Goal: Navigation & Orientation: Find specific page/section

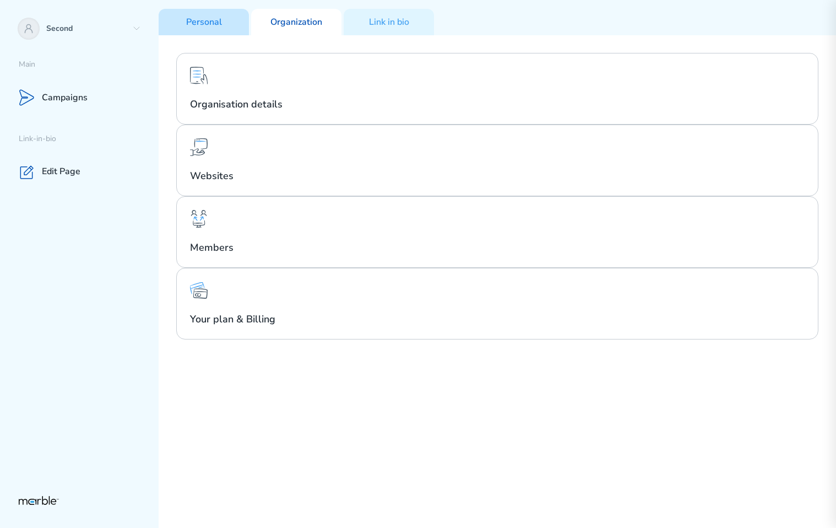
click at [194, 24] on p "Personal" at bounding box center [204, 23] width 36 height 12
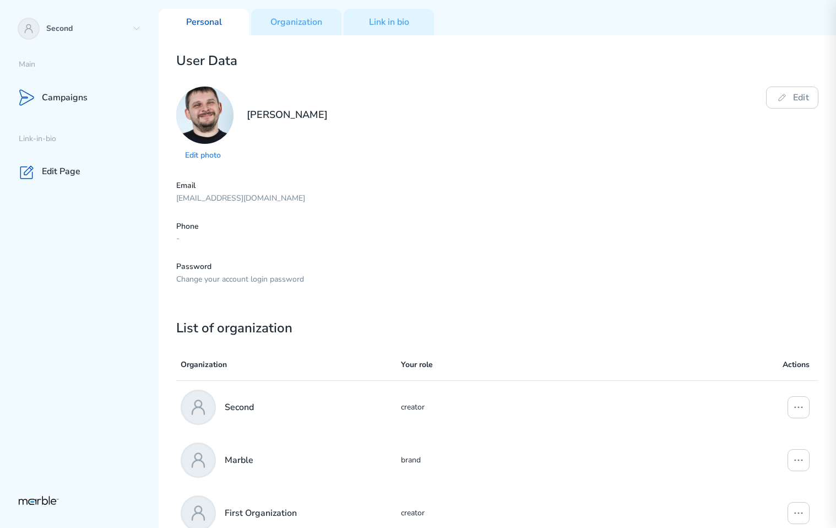
drag, startPoint x: 296, startPoint y: 196, endPoint x: 110, endPoint y: 198, distance: 186.2
click at [110, 198] on div "Second Main Campaigns Link-in-bio Edit Page Personal Organization Link in bio U…" at bounding box center [418, 264] width 836 height 528
click at [232, 235] on p "-" at bounding box center [497, 239] width 642 height 10
drag, startPoint x: 167, startPoint y: 238, endPoint x: 218, endPoint y: 237, distance: 50.1
click at [218, 237] on div "User Data Edit photo Yury Markouski Edit Email markouski.u+8457289@gmail.com Ph…" at bounding box center [498, 287] width 678 height 504
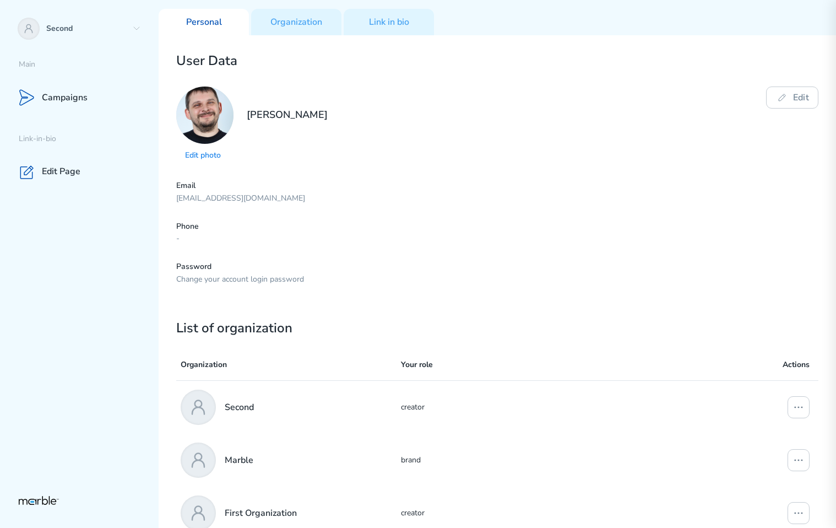
click at [308, 277] on p "Change your account login password" at bounding box center [497, 279] width 642 height 10
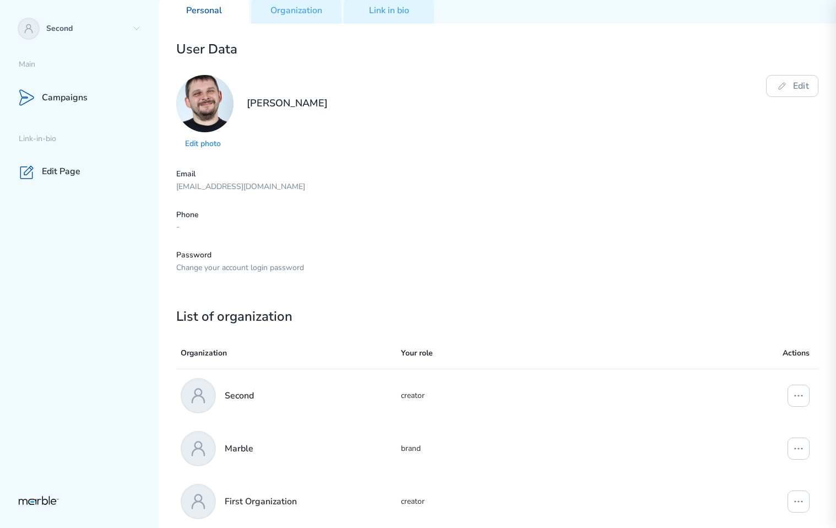
scroll to position [12, 0]
click at [141, 32] on div "Second" at bounding box center [79, 28] width 159 height 35
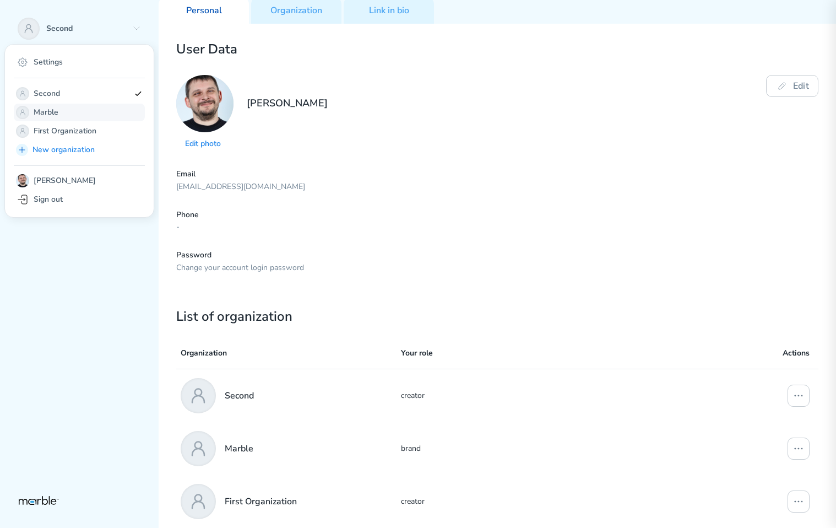
click at [101, 120] on div "Marble" at bounding box center [79, 113] width 131 height 18
click at [95, 133] on p "First Organization" at bounding box center [82, 130] width 96 height 13
click at [73, 95] on p "Second" at bounding box center [82, 93] width 96 height 13
click at [84, 108] on p "Marble" at bounding box center [82, 112] width 96 height 13
click at [90, 131] on p "First Organization" at bounding box center [82, 130] width 96 height 13
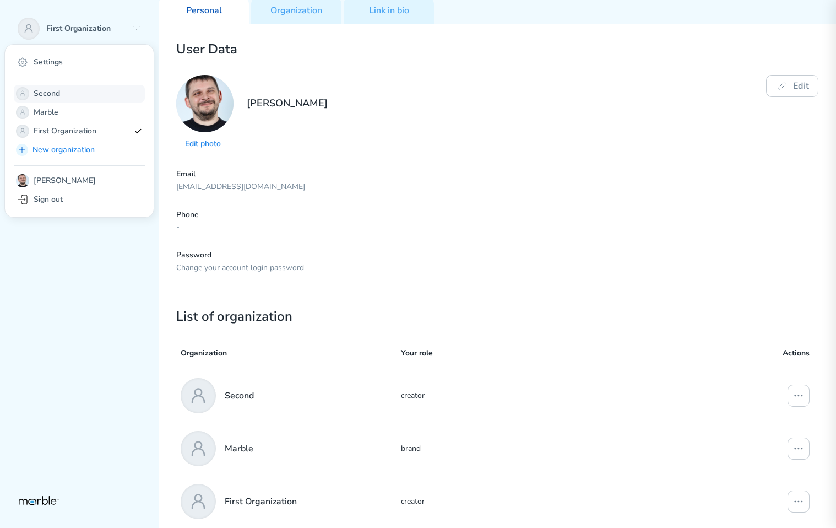
click at [85, 89] on p "Second" at bounding box center [82, 93] width 96 height 13
click at [88, 106] on p "Marble" at bounding box center [82, 112] width 96 height 13
click at [95, 126] on p "First Organization" at bounding box center [82, 130] width 96 height 13
click at [78, 93] on p "Second" at bounding box center [82, 93] width 96 height 13
click at [84, 91] on p "Second" at bounding box center [82, 93] width 96 height 13
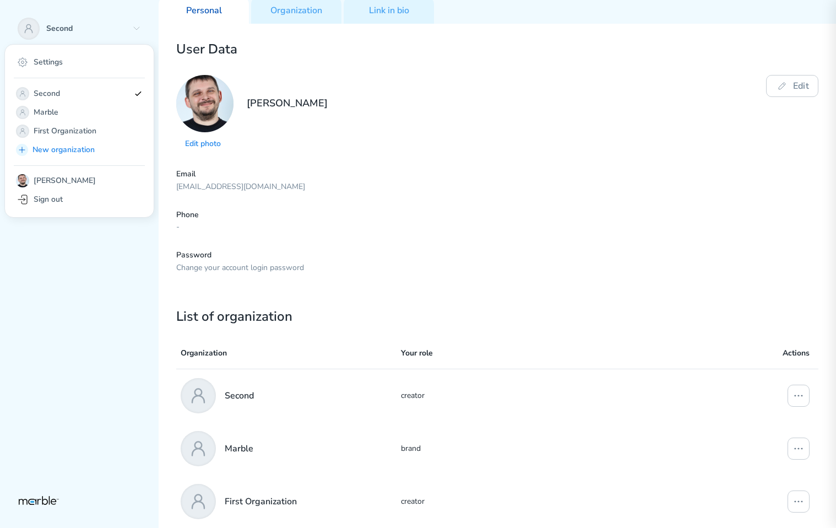
click at [132, 7] on div "Second Settings Second Marble First Organization New organization Yury Markousk…" at bounding box center [79, 264] width 159 height 528
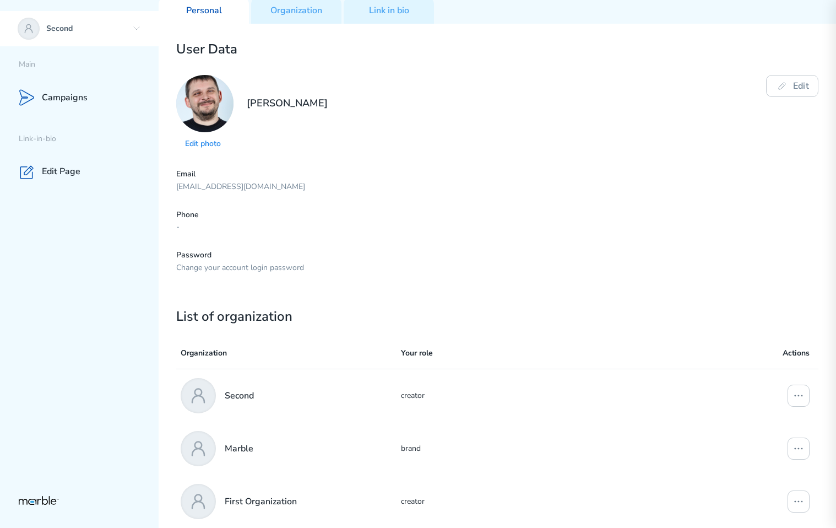
click at [142, 20] on div "Second" at bounding box center [79, 28] width 159 height 35
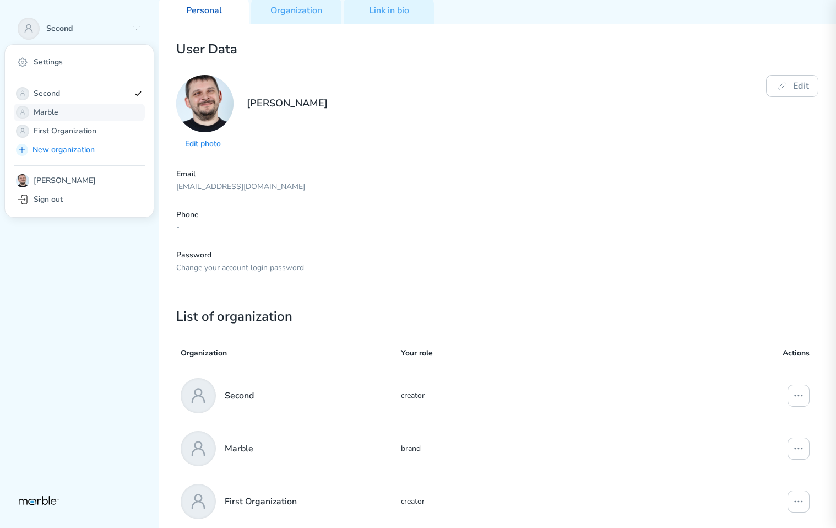
click at [106, 117] on p "Marble" at bounding box center [82, 112] width 96 height 13
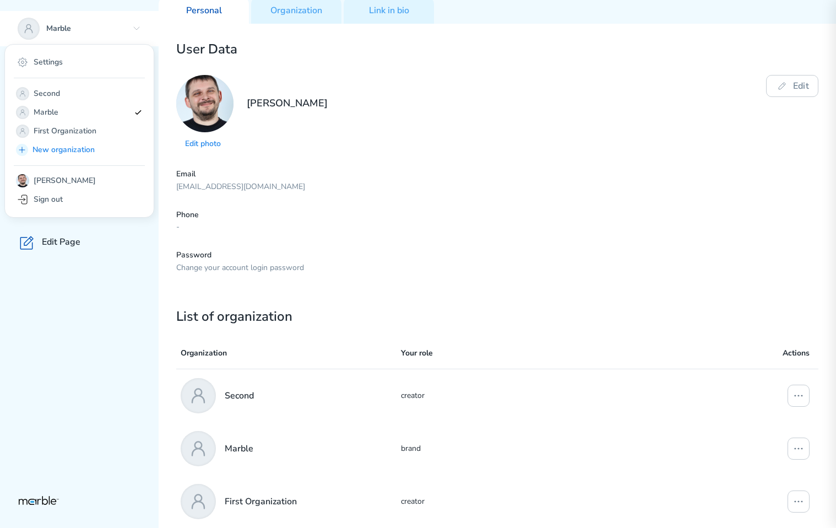
click at [126, 12] on div "Marble" at bounding box center [79, 28] width 159 height 35
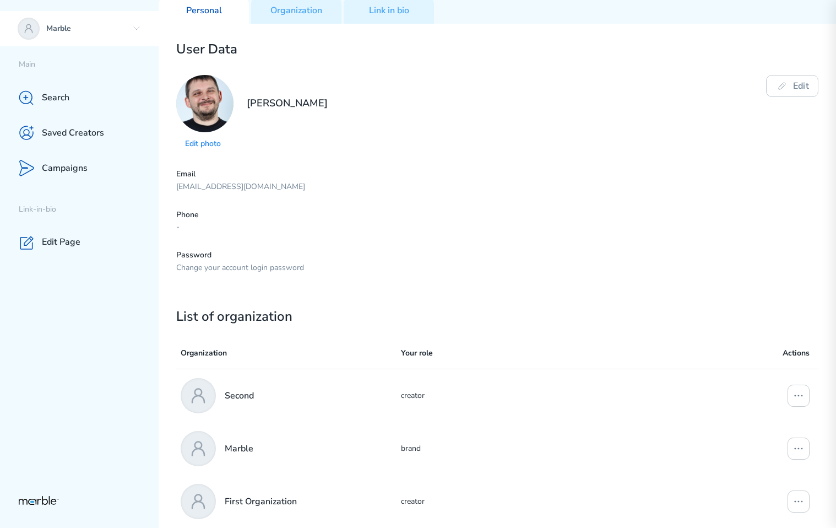
click at [132, 27] on icon at bounding box center [136, 28] width 9 height 9
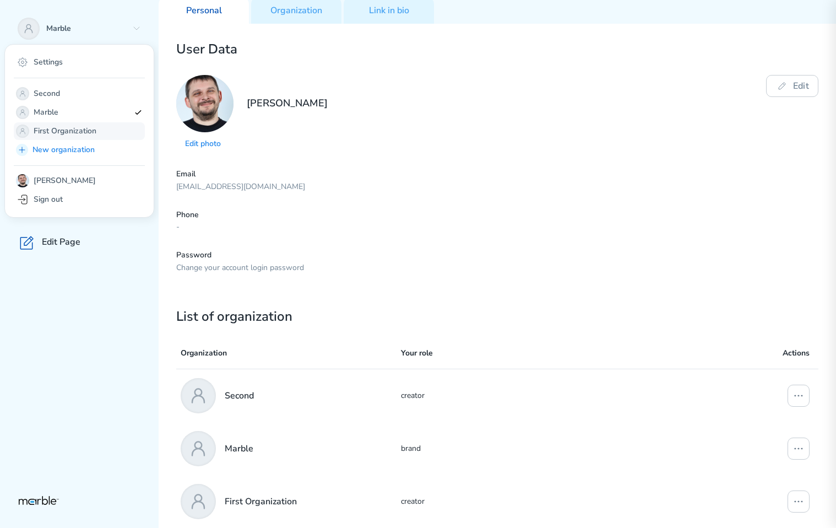
click at [104, 128] on p "First Organization" at bounding box center [82, 130] width 96 height 13
click at [128, 5] on div "First Organization Settings Second Marble First Organization New organization Y…" at bounding box center [79, 264] width 159 height 528
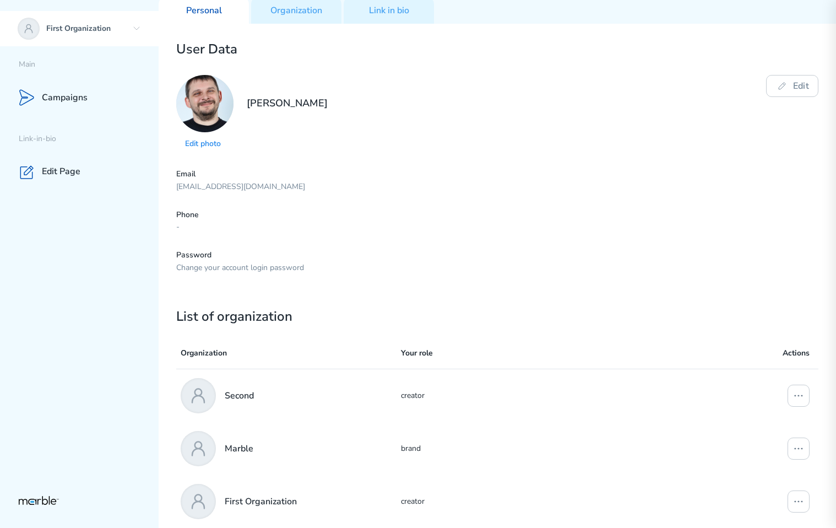
click at [136, 28] on icon at bounding box center [136, 28] width 9 height 9
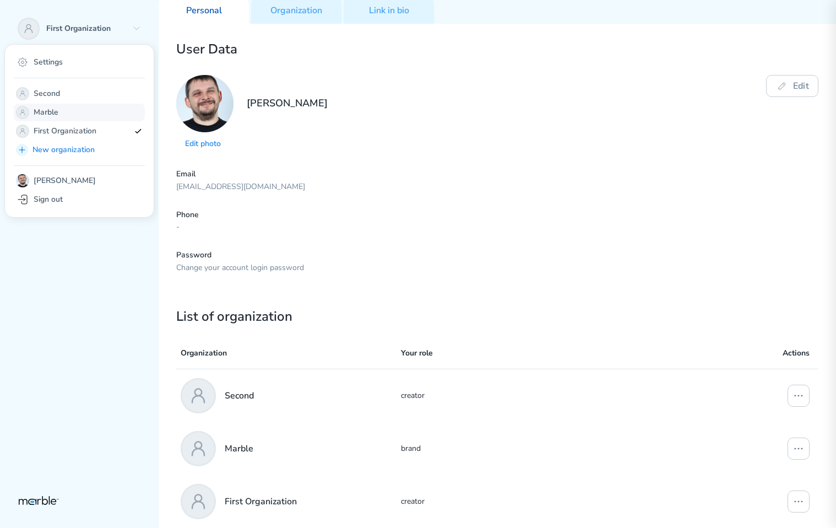
click at [92, 106] on p "Marble" at bounding box center [82, 112] width 96 height 13
click at [91, 89] on p "Second" at bounding box center [82, 93] width 96 height 13
click at [102, 133] on p "First Organization" at bounding box center [82, 130] width 96 height 13
click at [113, 112] on p "Marble" at bounding box center [82, 112] width 96 height 13
click at [110, 98] on p "Second" at bounding box center [82, 93] width 96 height 13
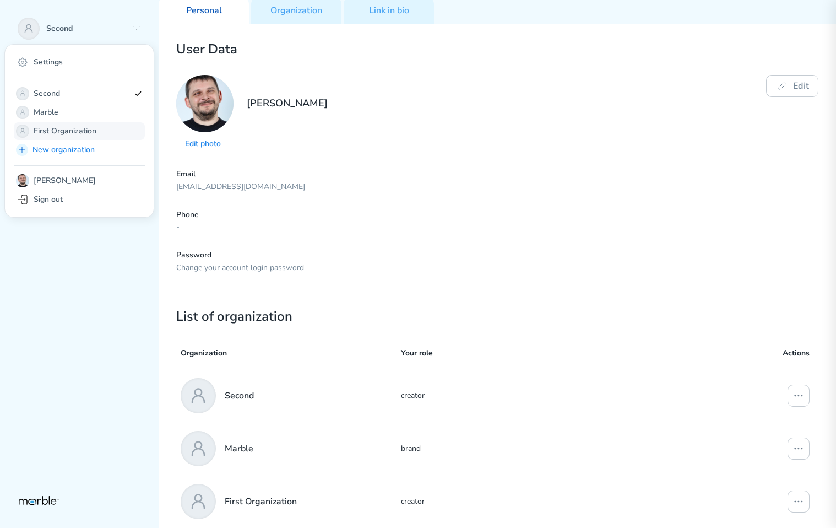
click at [116, 131] on p "First Organization" at bounding box center [82, 130] width 96 height 13
click at [110, 89] on p "Second" at bounding box center [82, 93] width 96 height 13
click at [114, 113] on p "Marble" at bounding box center [82, 112] width 96 height 13
click at [118, 131] on p "First Organization" at bounding box center [82, 130] width 96 height 13
click at [103, 98] on p "Second" at bounding box center [82, 93] width 96 height 13
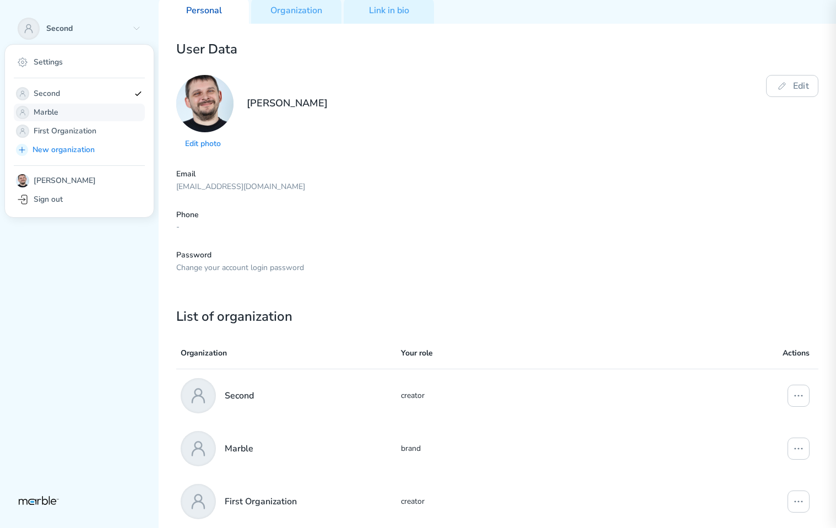
click at [107, 112] on p "Marble" at bounding box center [82, 112] width 96 height 13
click at [110, 119] on div "Marble" at bounding box center [79, 113] width 131 height 18
click at [111, 128] on p "First Organization" at bounding box center [82, 130] width 96 height 13
click at [104, 100] on div "Second" at bounding box center [79, 94] width 131 height 18
click at [106, 109] on p "Marble" at bounding box center [82, 112] width 96 height 13
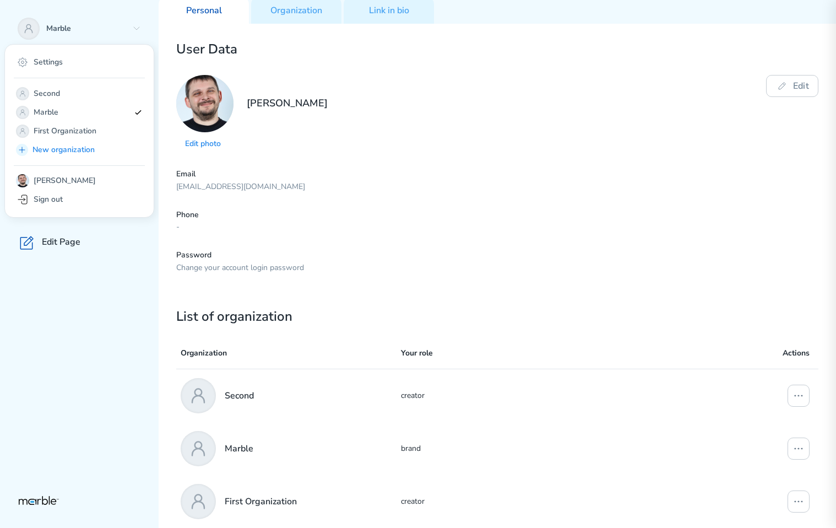
scroll to position [0, 0]
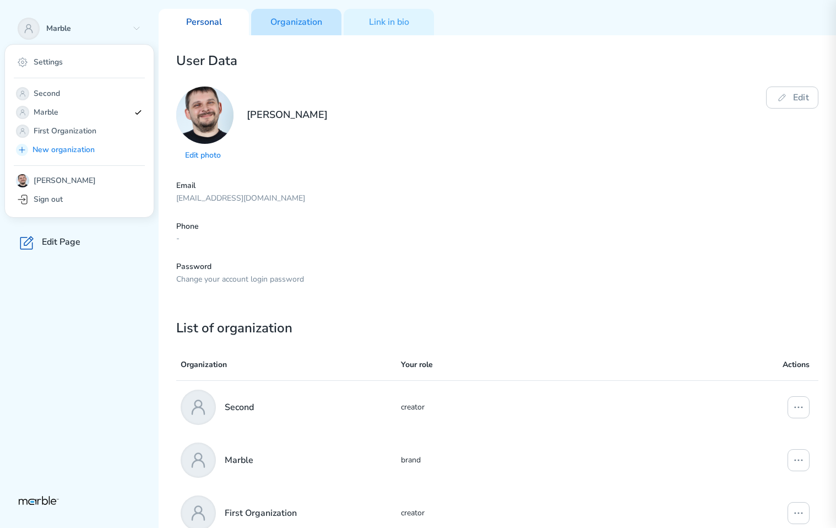
click at [295, 29] on div "Organization" at bounding box center [296, 22] width 90 height 26
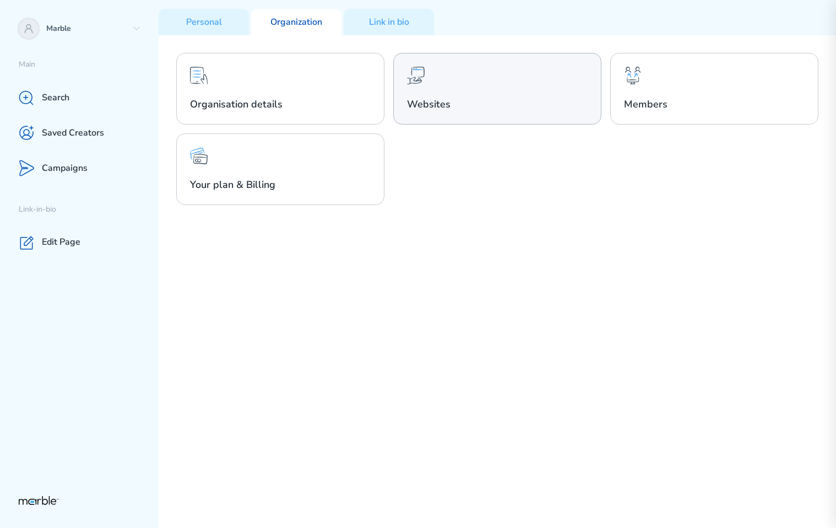
click at [575, 94] on div "Websites" at bounding box center [497, 89] width 208 height 72
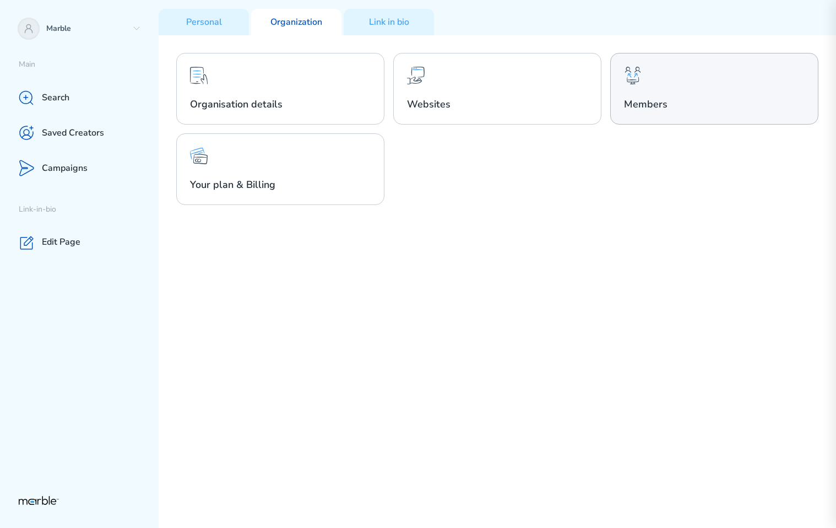
click at [690, 100] on h2 "Members" at bounding box center [714, 104] width 181 height 13
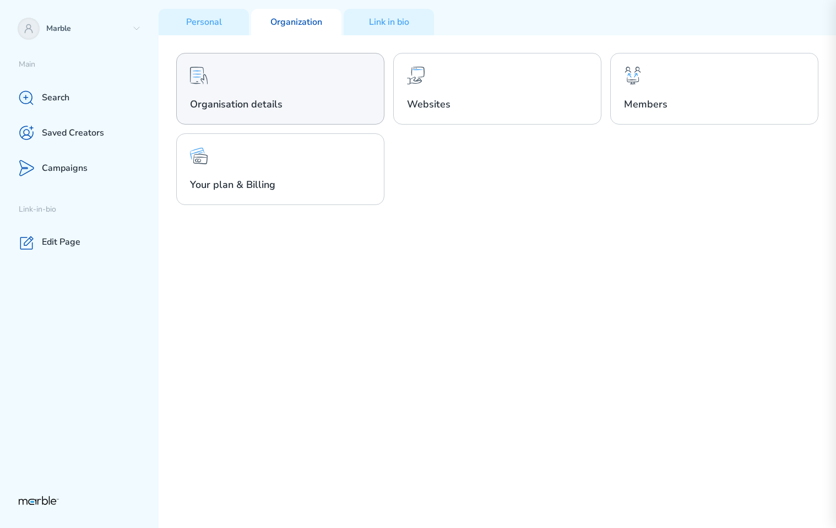
click at [301, 68] on div "Organisation details" at bounding box center [280, 89] width 208 height 72
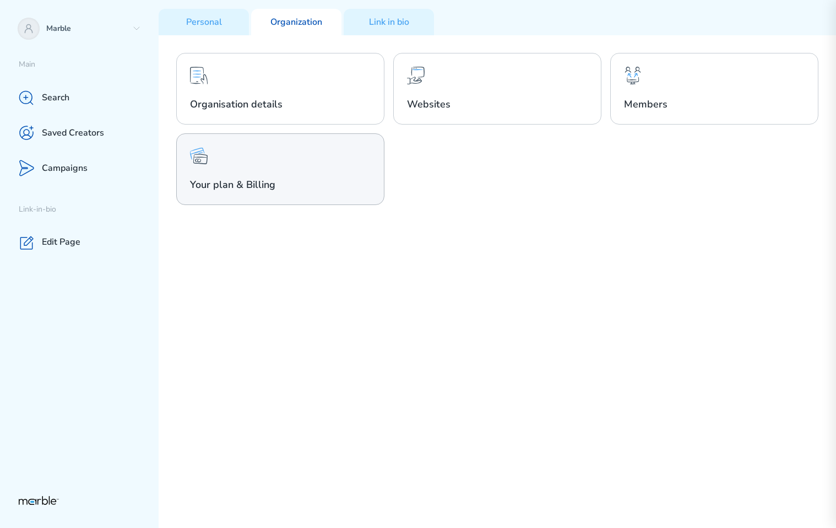
click at [287, 172] on div "Your plan & Billing" at bounding box center [280, 169] width 208 height 72
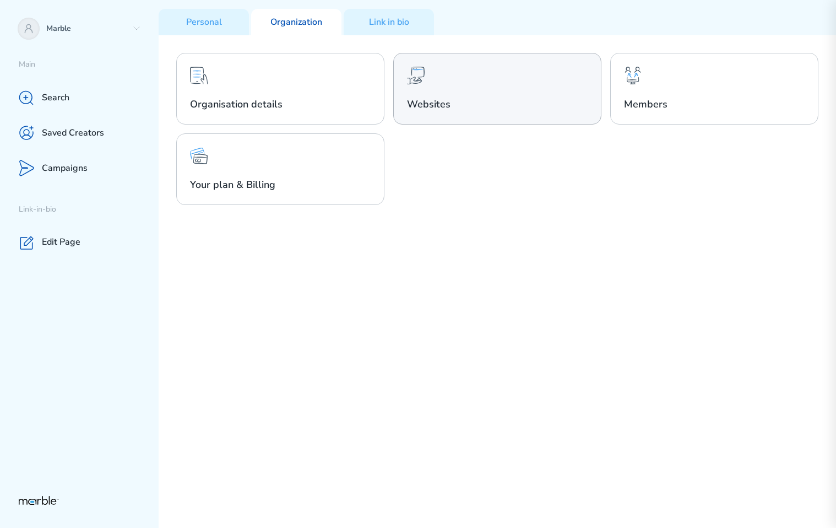
click at [472, 101] on h2 "Websites" at bounding box center [497, 104] width 181 height 13
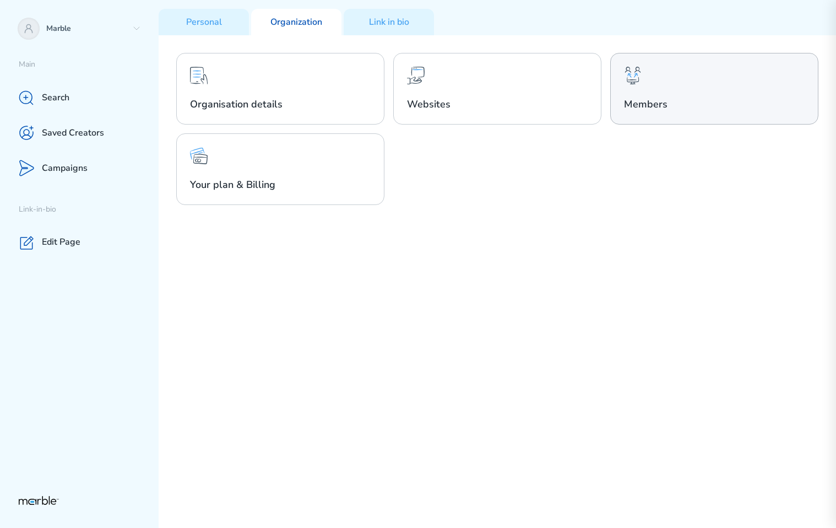
click at [706, 85] on div "Members" at bounding box center [714, 89] width 208 height 72
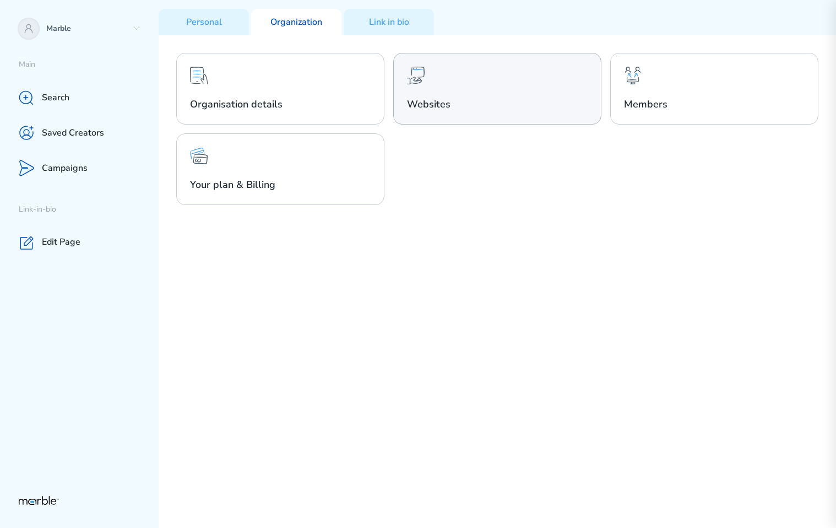
click at [474, 72] on div "Websites" at bounding box center [497, 89] width 208 height 72
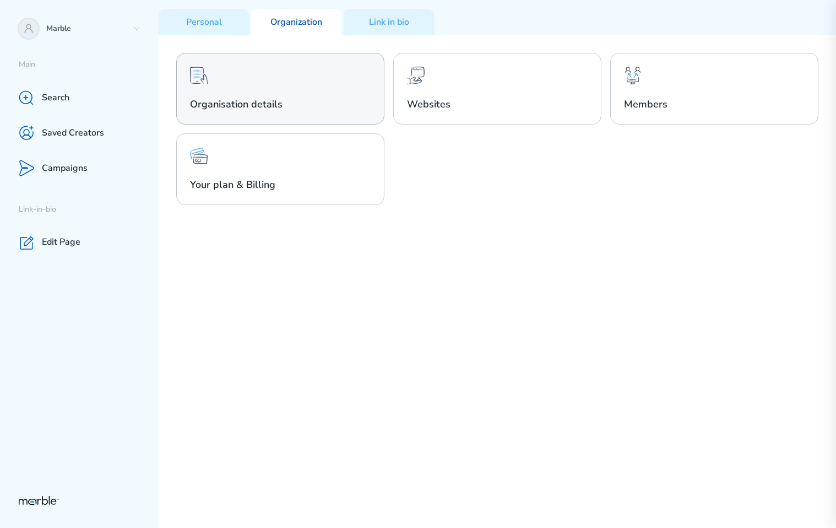
click at [255, 94] on div "Organisation details" at bounding box center [280, 89] width 208 height 72
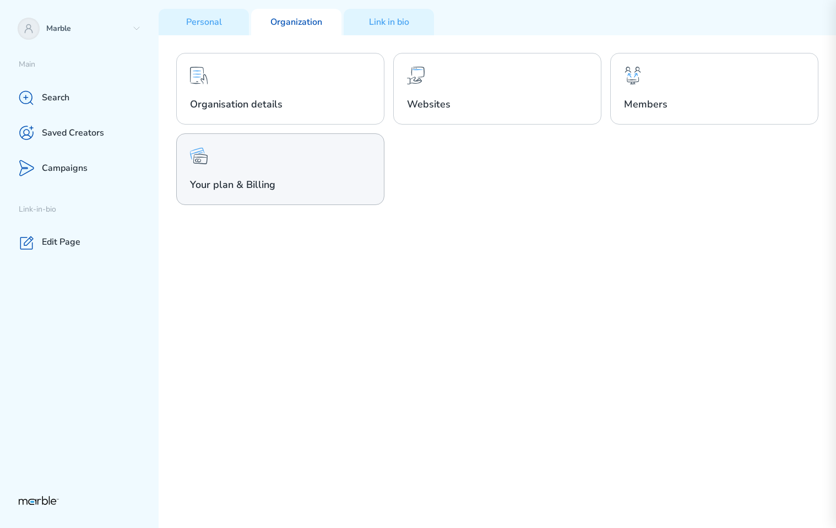
click at [262, 203] on div "Your plan & Billing" at bounding box center [280, 169] width 208 height 72
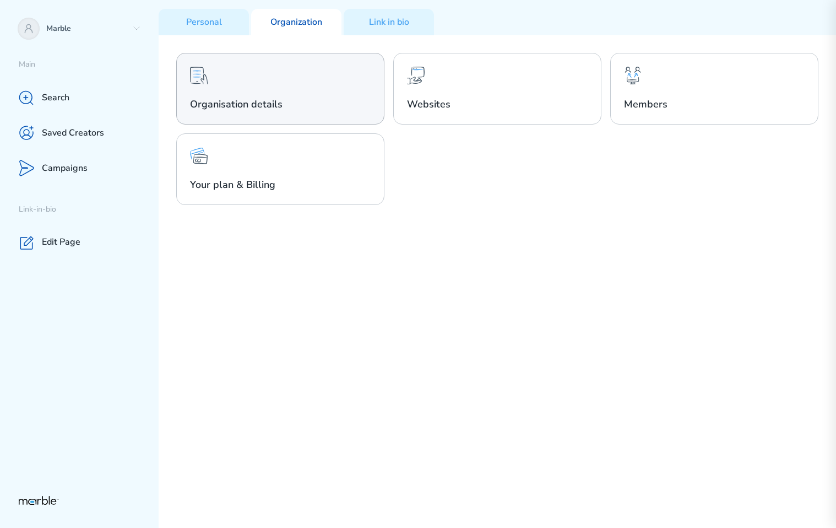
click at [301, 94] on div "Organisation details" at bounding box center [280, 89] width 208 height 72
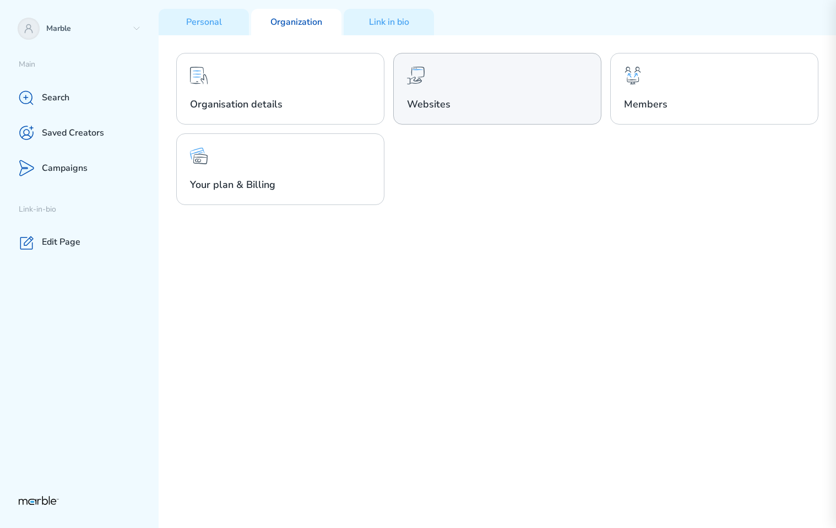
click at [521, 77] on div "Websites" at bounding box center [497, 89] width 208 height 72
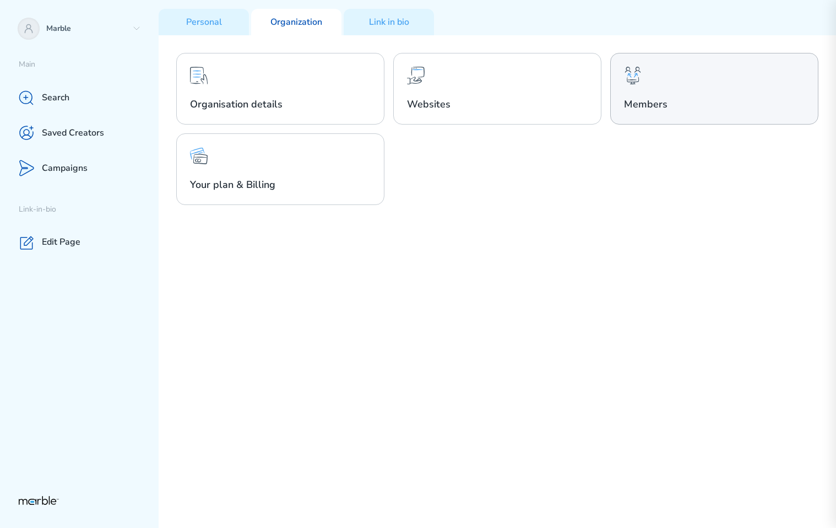
click at [723, 75] on div "Members" at bounding box center [714, 89] width 208 height 72
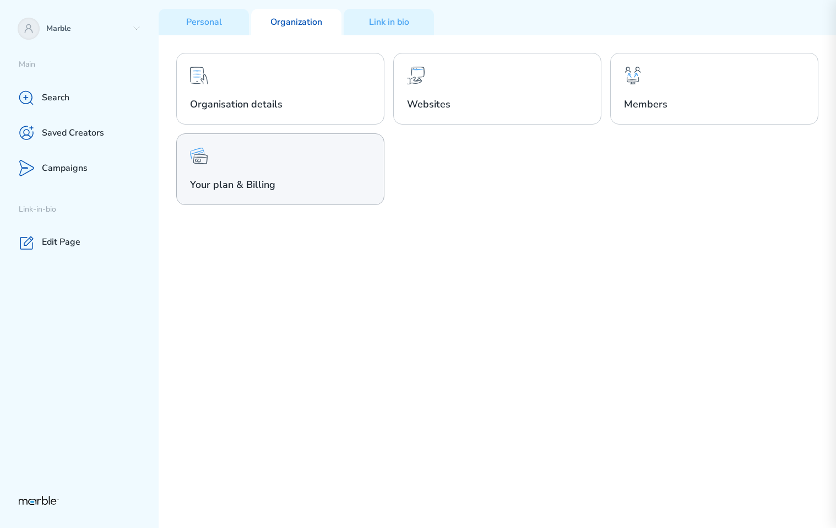
click at [347, 142] on div "Your plan & Billing" at bounding box center [280, 169] width 208 height 72
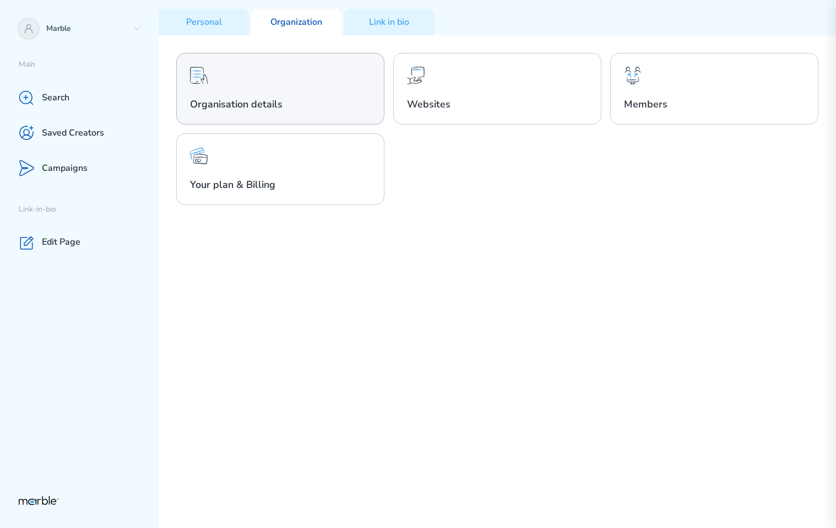
click at [347, 102] on h2 "Organisation details" at bounding box center [280, 104] width 181 height 13
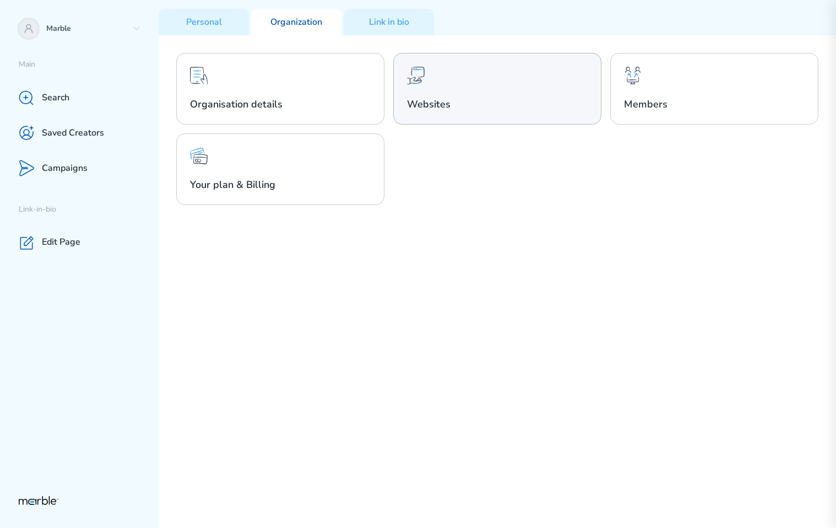
click at [461, 99] on h2 "Websites" at bounding box center [497, 104] width 181 height 13
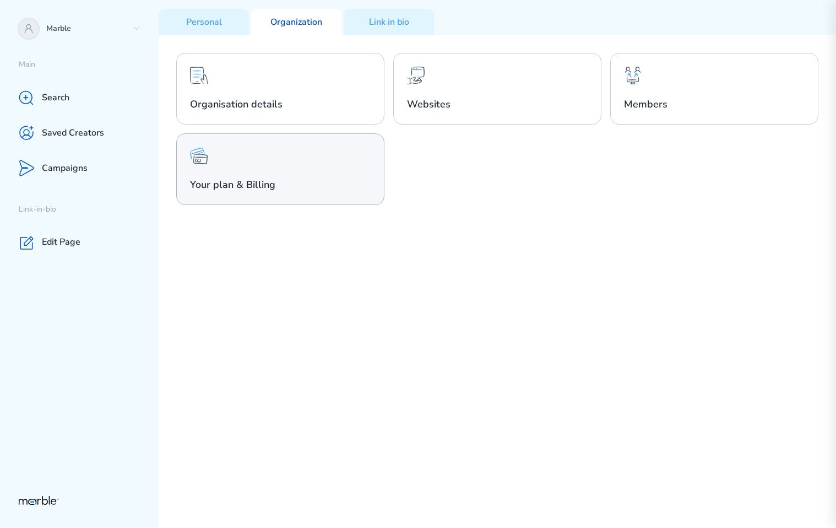
drag, startPoint x: 651, startPoint y: 104, endPoint x: 345, endPoint y: 146, distance: 309.2
click at [647, 104] on h2 "Members" at bounding box center [714, 104] width 181 height 13
click at [316, 150] on div "Your plan & Billing" at bounding box center [280, 169] width 208 height 72
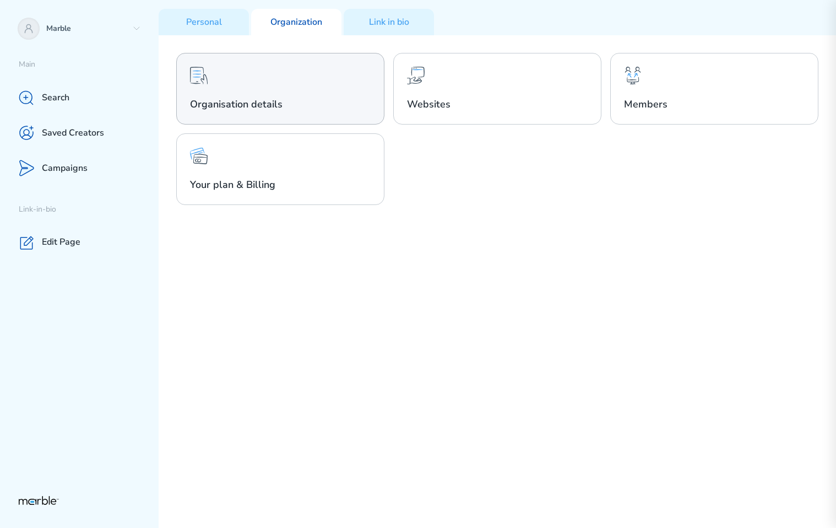
click at [339, 93] on div "Organisation details" at bounding box center [280, 89] width 208 height 72
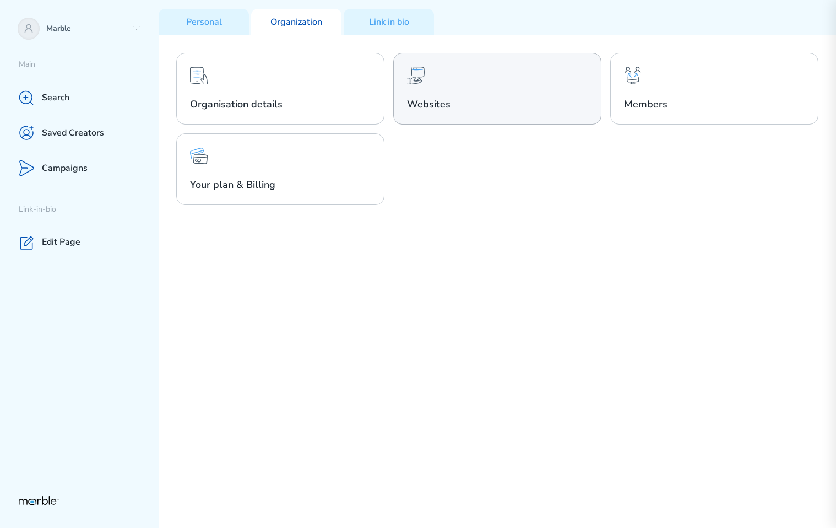
click at [488, 88] on div "Websites" at bounding box center [497, 89] width 208 height 72
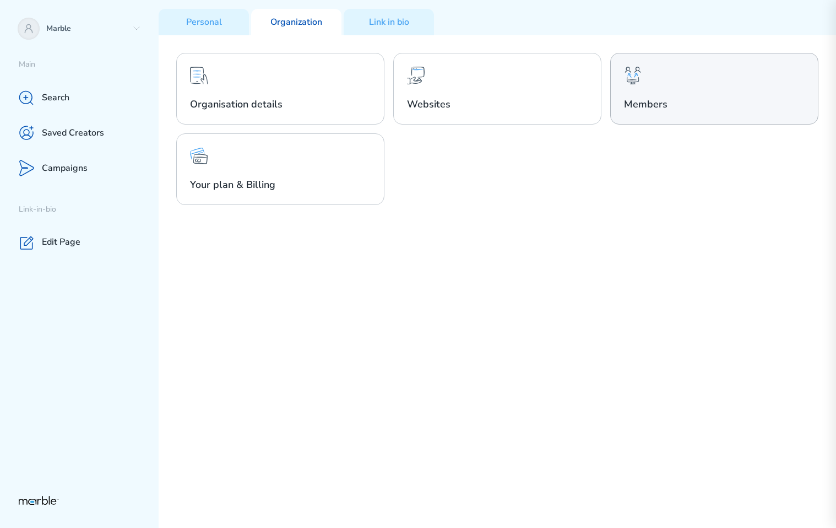
click at [683, 74] on div "Members" at bounding box center [714, 89] width 208 height 72
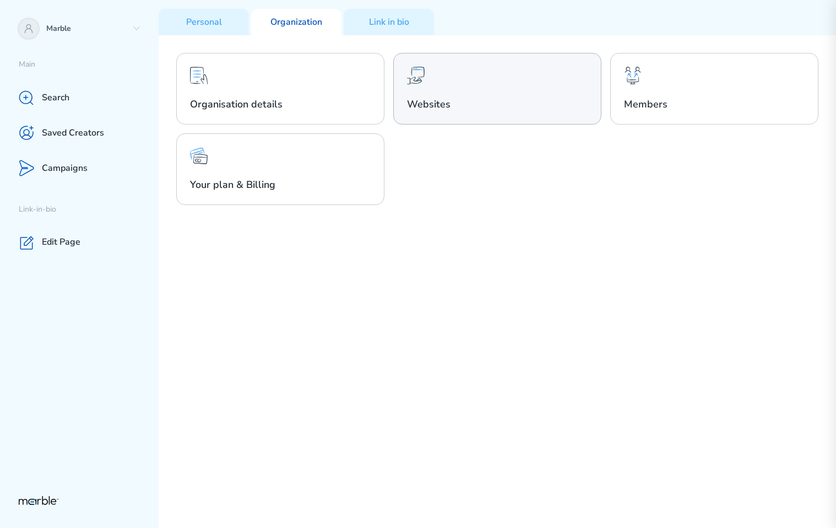
click at [446, 56] on div "Websites" at bounding box center [497, 89] width 208 height 72
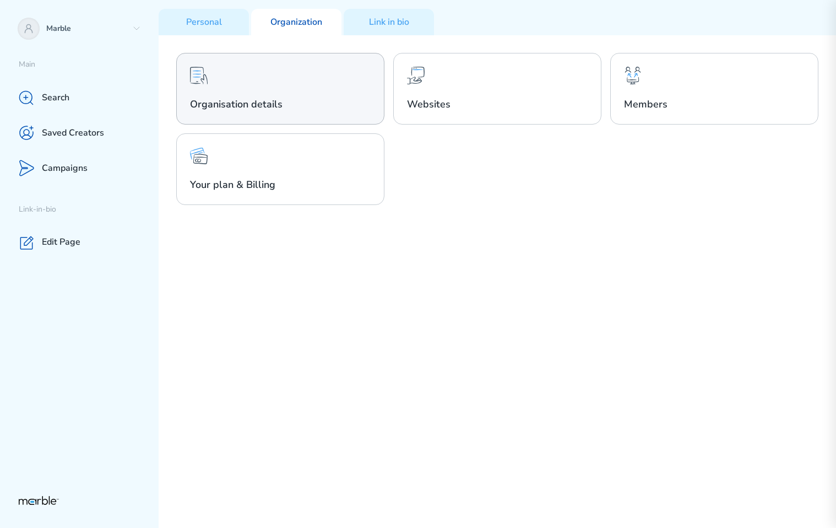
click at [274, 74] on div "Organisation details" at bounding box center [280, 89] width 208 height 72
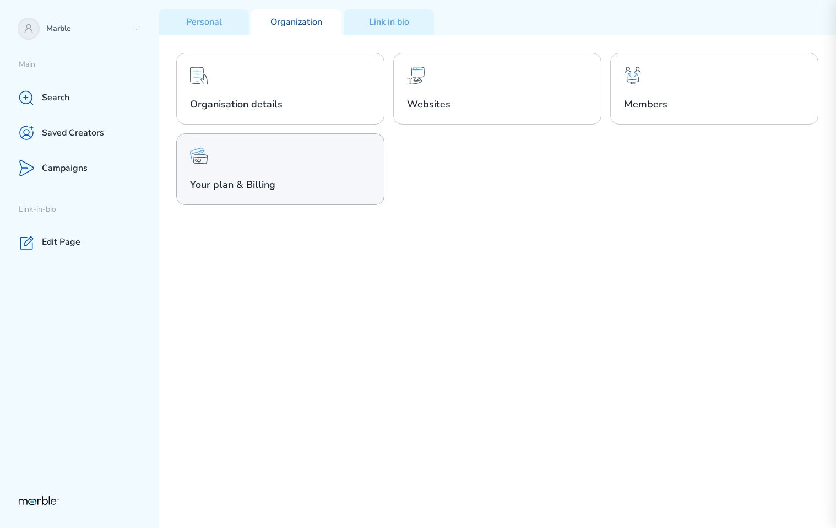
click at [262, 169] on div "Your plan & Billing" at bounding box center [280, 169] width 208 height 72
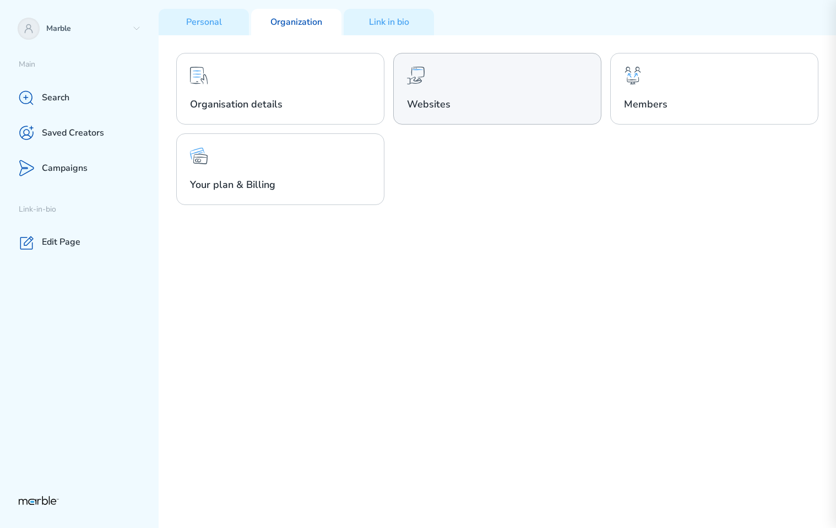
click at [414, 83] on icon at bounding box center [416, 76] width 18 height 18
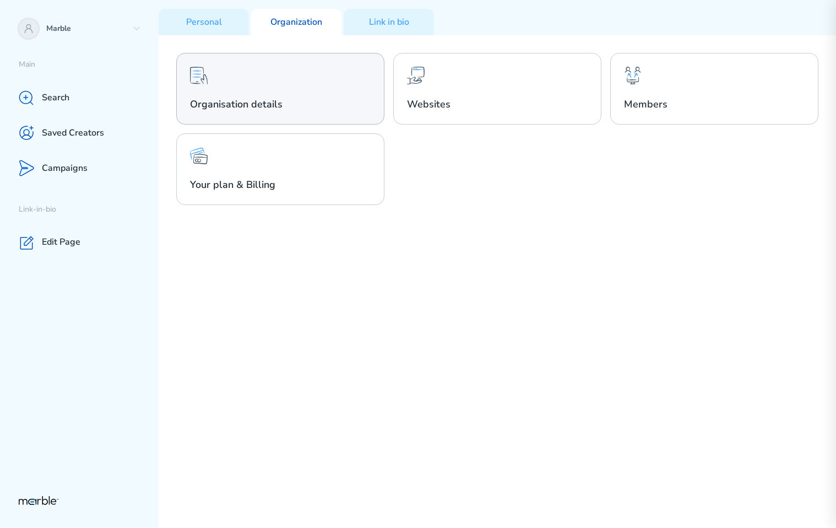
click at [360, 89] on div "Organisation details" at bounding box center [280, 89] width 208 height 72
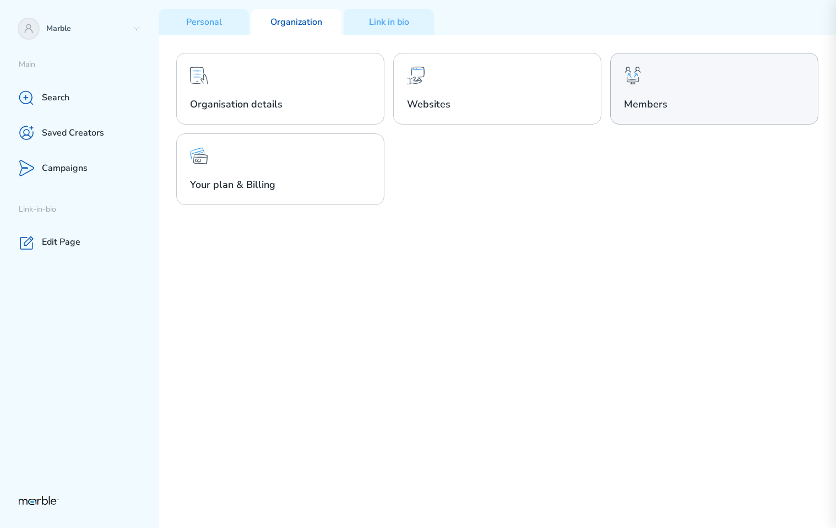
click at [690, 108] on h2 "Members" at bounding box center [714, 104] width 181 height 13
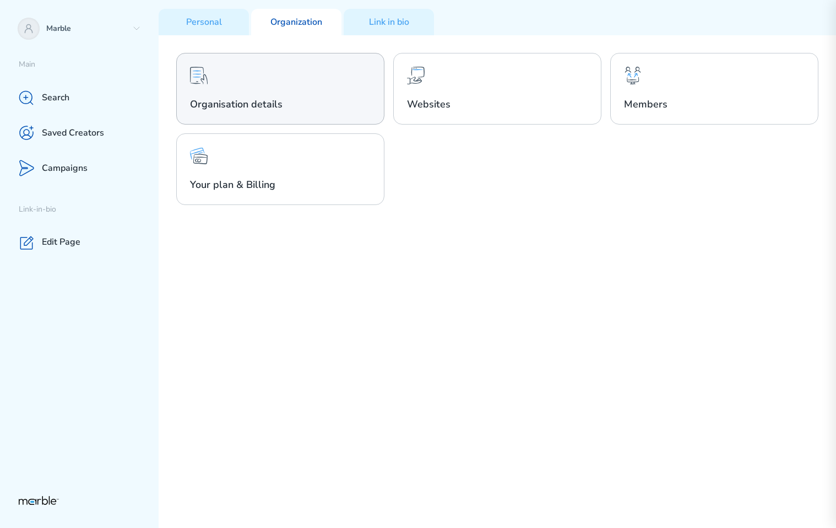
click at [308, 78] on div "Organisation details" at bounding box center [280, 89] width 208 height 72
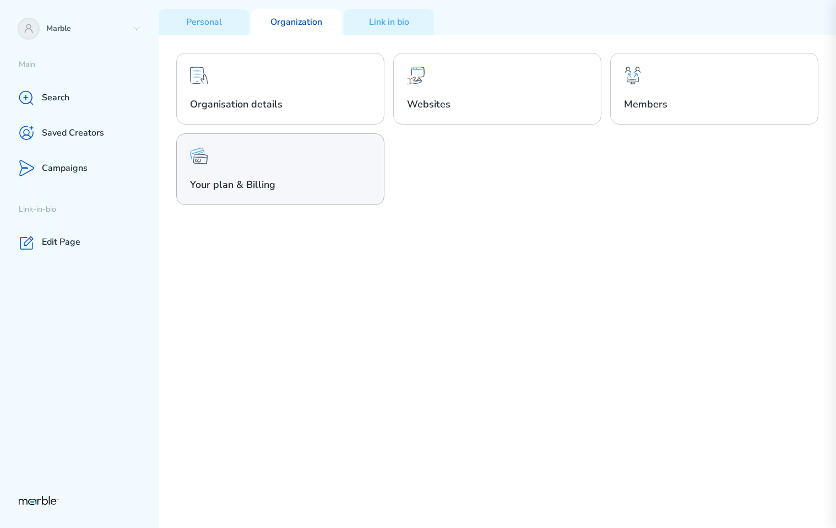
click at [316, 175] on div "Your plan & Billing" at bounding box center [280, 169] width 208 height 72
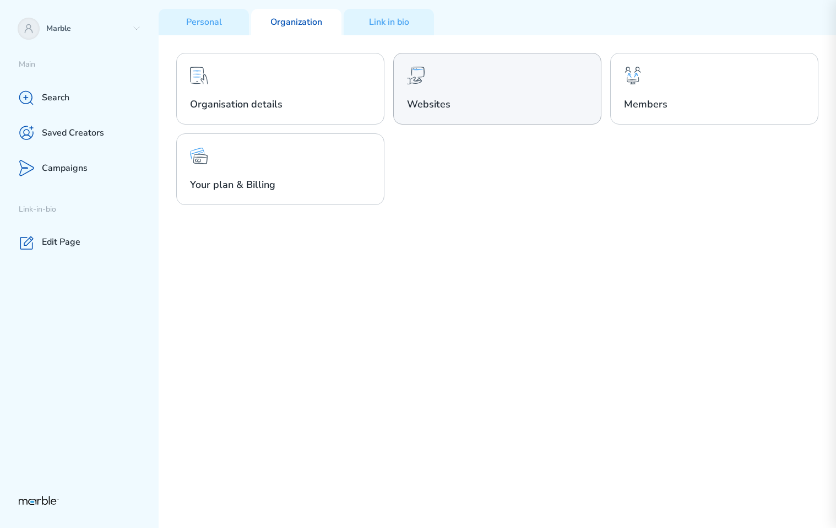
click at [455, 79] on div "Websites" at bounding box center [497, 89] width 208 height 72
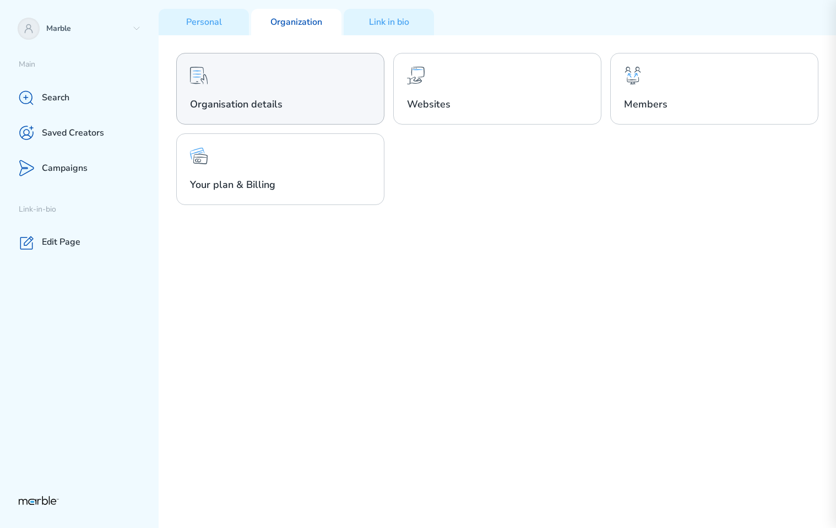
click at [326, 93] on div "Organisation details" at bounding box center [280, 89] width 208 height 72
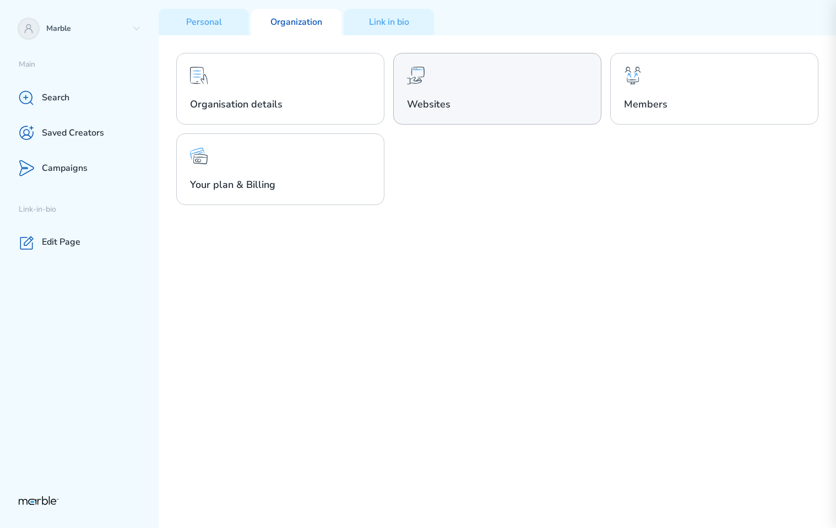
click at [545, 80] on div "Websites" at bounding box center [497, 89] width 208 height 72
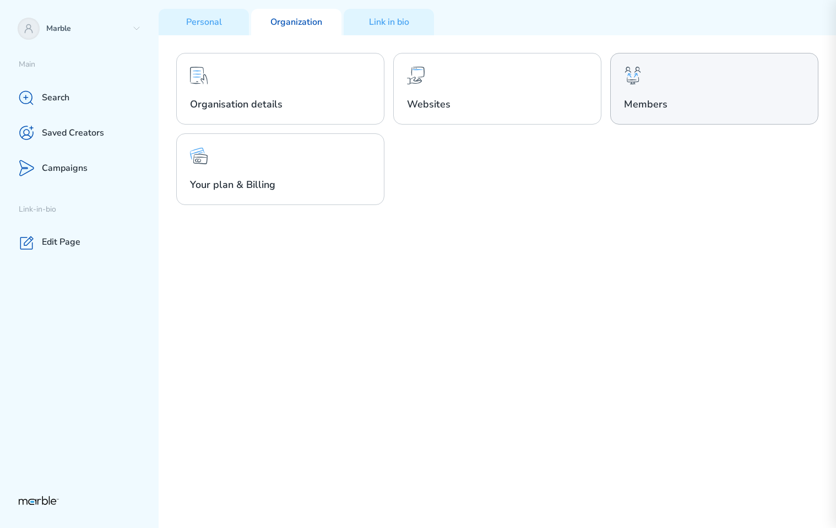
click at [632, 104] on h2 "Members" at bounding box center [714, 104] width 181 height 13
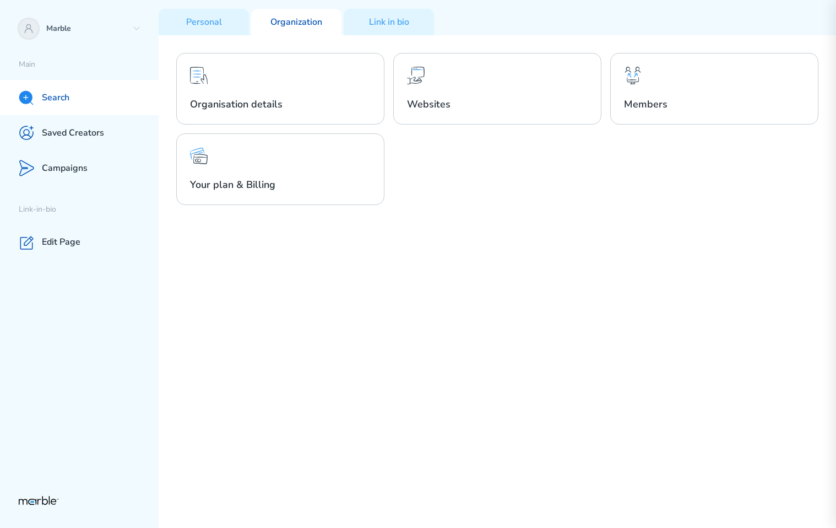
click at [93, 93] on div "Search" at bounding box center [79, 97] width 159 height 35
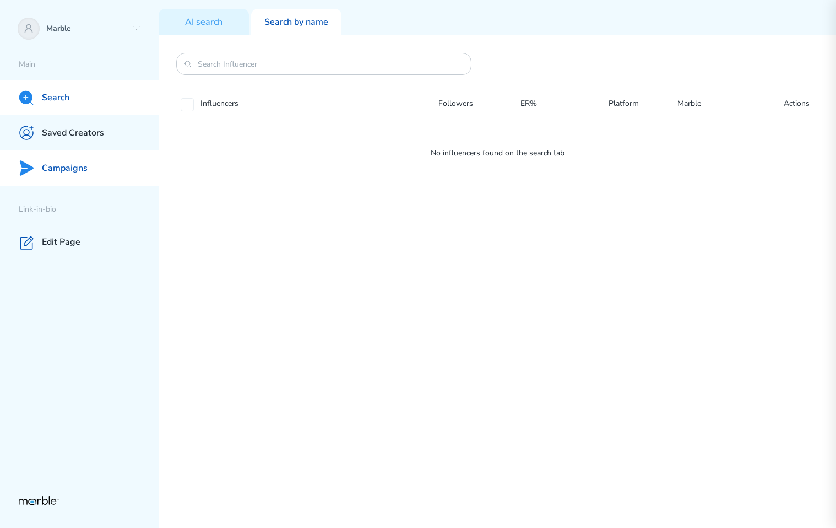
click at [64, 164] on p "Campaigns" at bounding box center [65, 169] width 46 height 12
